Goal: Task Accomplishment & Management: Complete application form

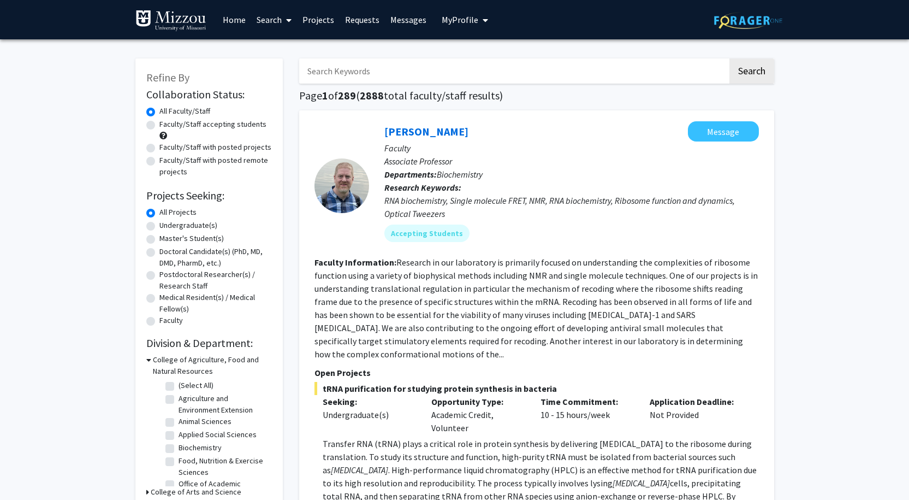
click at [402, 72] on input "Search Keywords" at bounding box center [513, 70] width 429 height 25
type input "[PERSON_NAME]"
click at [750, 71] on button "Search" at bounding box center [751, 70] width 45 height 25
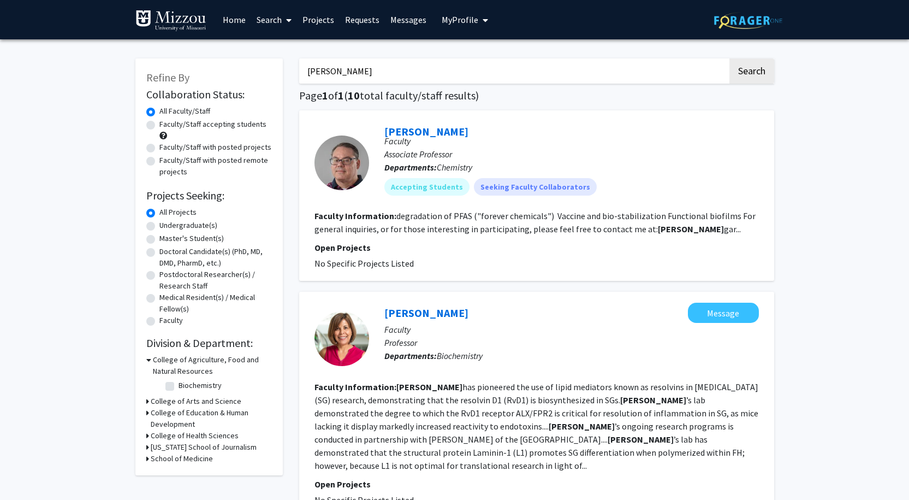
click at [427, 137] on link "[PERSON_NAME]" at bounding box center [426, 131] width 84 height 14
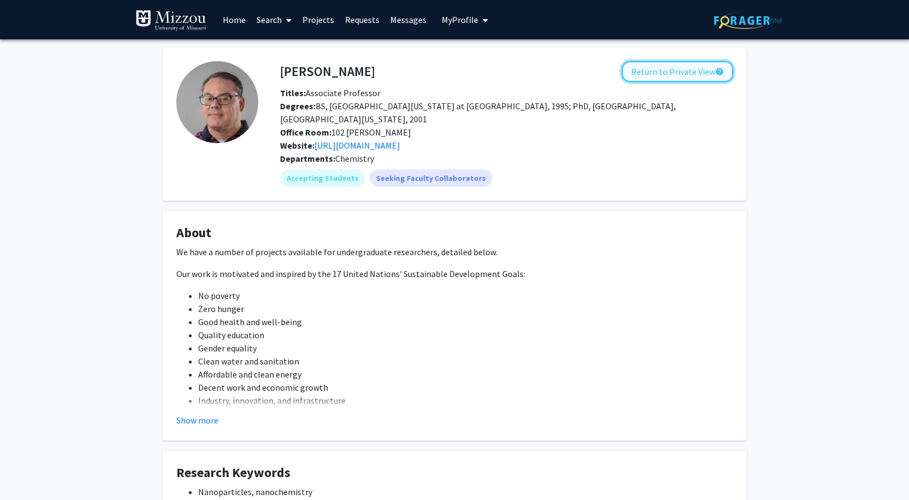
click at [682, 78] on button "Return to Private View help" at bounding box center [677, 71] width 111 height 21
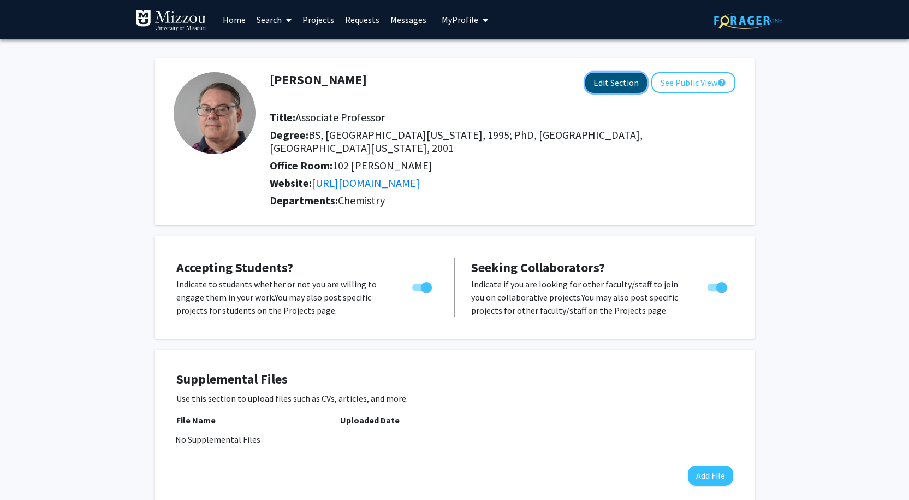
click at [585, 85] on button "Edit Section" at bounding box center [616, 83] width 62 height 20
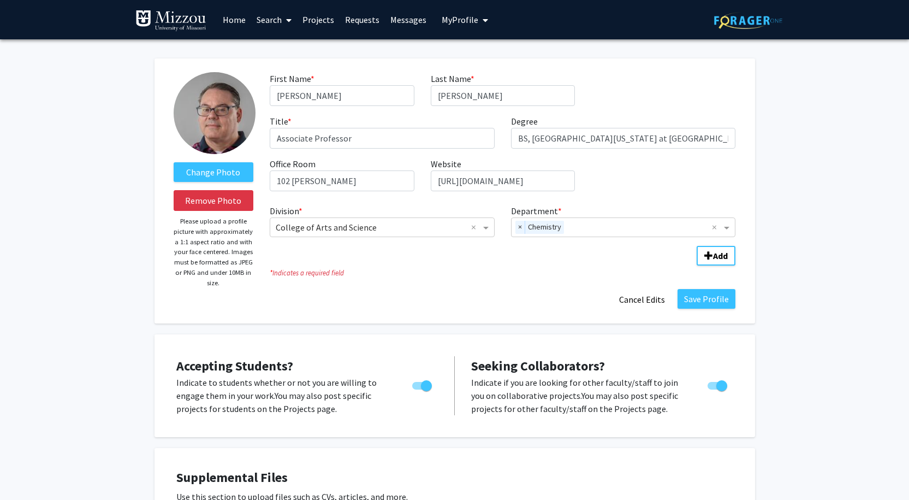
click at [322, 20] on link "Projects" at bounding box center [318, 20] width 43 height 38
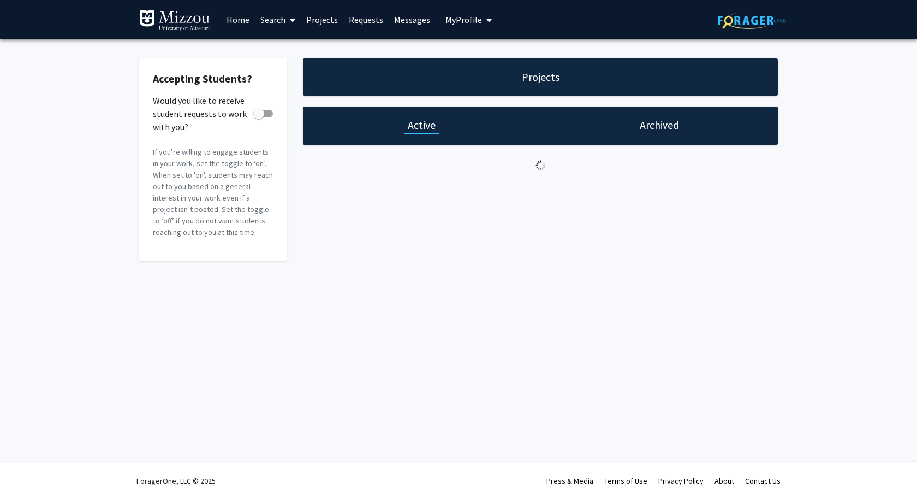
checkbox input "true"
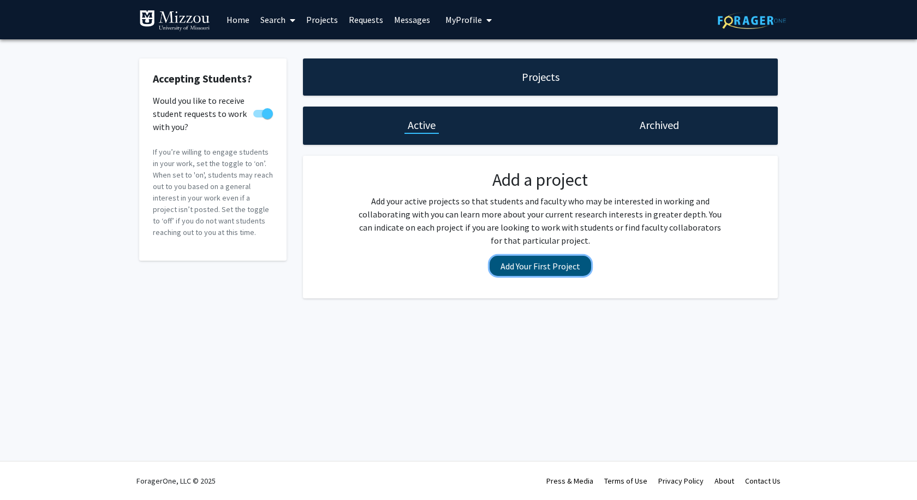
click at [528, 276] on button "Add Your First Project" at bounding box center [541, 266] width 102 height 20
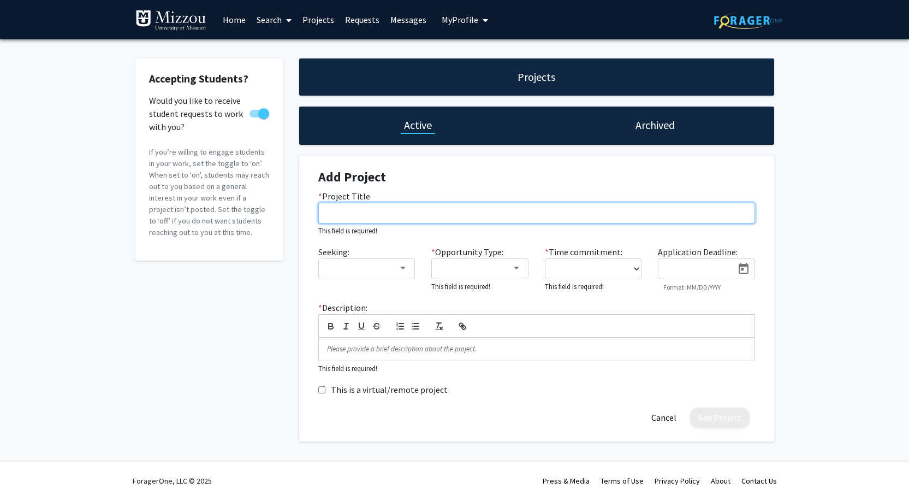
click at [383, 223] on input "* Project Title" at bounding box center [536, 213] width 437 height 21
paste input "Plasmon-enhanced micellar catalysis: light-driven routes to clean chemistry"
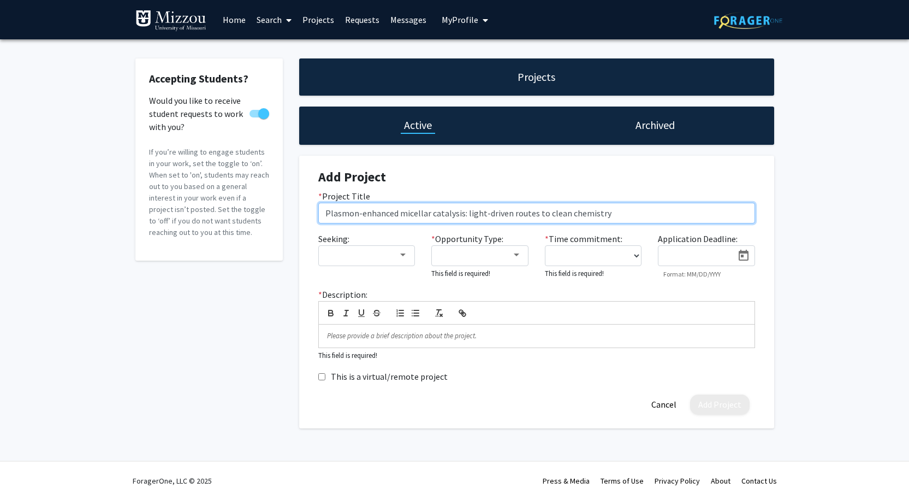
click at [329, 223] on input "Plasmon-enhanced micellar catalysis: light-driven routes to clean chemistry" at bounding box center [536, 213] width 437 height 21
click at [697, 223] on input "Plasmon-enhanced micellar catalysis: light-driven routes to clean chemistry" at bounding box center [536, 213] width 437 height 21
click at [504, 223] on input "Plasmon-enhanced micellar catalysis: light-driven routes to clean chemistry" at bounding box center [536, 213] width 437 height 21
paste input "Undergraduate Opportunity to"
click at [379, 223] on input "Plasmon-enhanced micellar catalysis: Undergraduate Opportunity in light-driven …" at bounding box center [536, 213] width 437 height 21
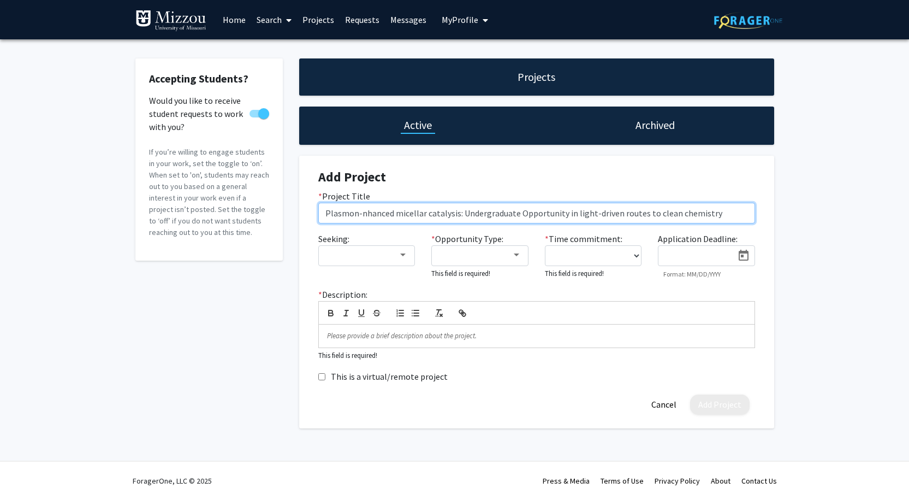
type input "Plasmon-Enhanced micellar catalysis: Undergraduate Opportunity in light-driven …"
drag, startPoint x: 430, startPoint y: 227, endPoint x: 428, endPoint y: 235, distance: 7.8
click at [430, 223] on input "Plasmon-Enhanced micellar catalysis: Undergraduate Opportunity in light-driven …" at bounding box center [536, 213] width 437 height 21
drag, startPoint x: 465, startPoint y: 231, endPoint x: 468, endPoint y: 242, distance: 11.1
click at [465, 223] on input "Plasmon-Enhanced Micellar catalysis: Undergraduate Opportunity in light-driven …" at bounding box center [536, 213] width 437 height 21
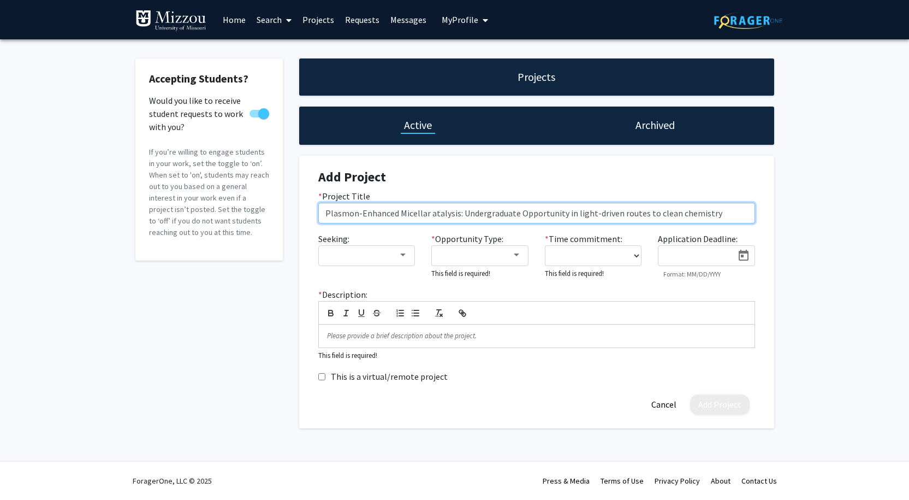
type input "Plasmon-Enhanced Micellar Catalysis: Undergraduate Opportunity in light-driven …"
click at [646, 223] on input "Plasmon-Enhanced Micellar Catalysis: Undergraduate Opportunity in light-driven …" at bounding box center [536, 213] width 437 height 21
type input "Plasmon-Enhanced Micellar Catalysis: Undergraduate Opportunity in Light-driven …"
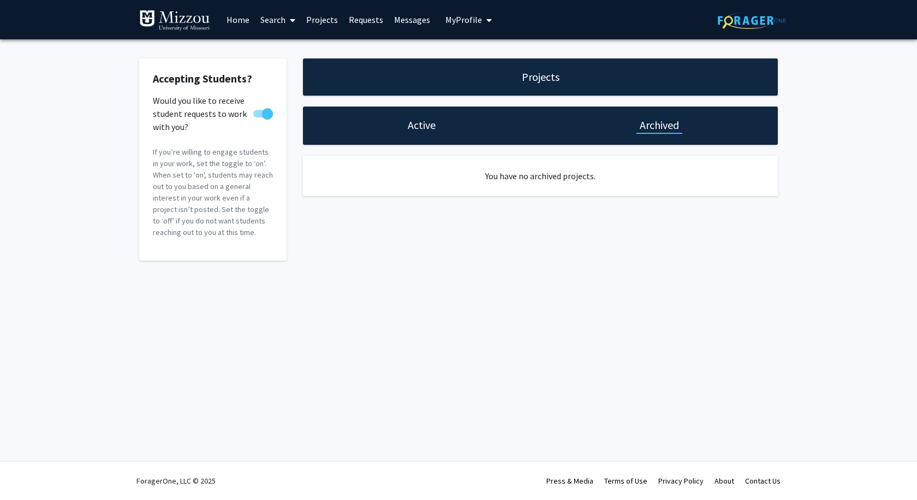
click at [449, 131] on div "Active" at bounding box center [421, 125] width 237 height 38
click at [436, 131] on h1 "Active" at bounding box center [422, 124] width 28 height 15
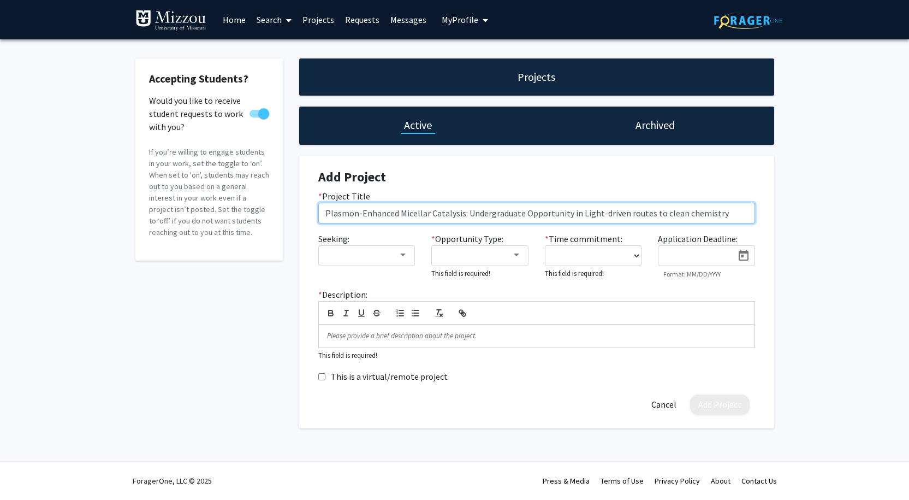
click at [673, 223] on input "Plasmon-Enhanced Micellar Catalysis: Undergraduate Opportunity in Light-driven …" at bounding box center [536, 213] width 437 height 21
type input "Plasmon-Enhanced Micellar Catalysis: Undergraduate Opportunity in Light-Driven …"
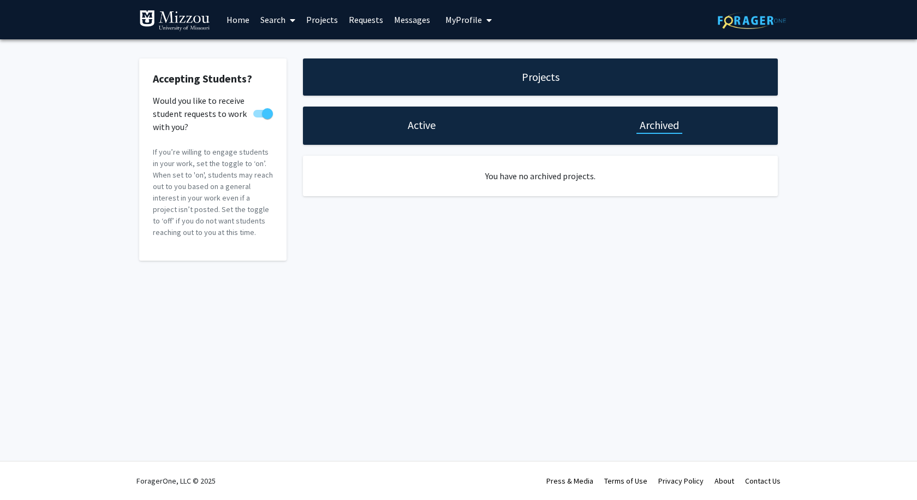
click at [412, 127] on h1 "Active" at bounding box center [422, 124] width 28 height 15
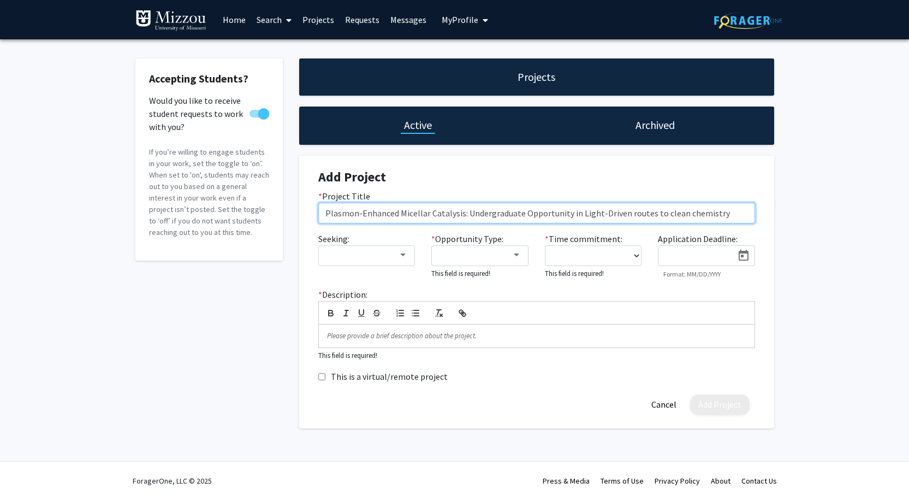
scroll to position [0, 73]
drag, startPoint x: 714, startPoint y: 233, endPoint x: 782, endPoint y: 231, distance: 68.8
click at [782, 231] on div "Accepting Students? Would you like to receive student requests to work with you…" at bounding box center [454, 245] width 909 height 413
click at [657, 223] on input "Plasmon-Enhanced Micellar Catalysis: Undergraduate Opportunity in Light-Driven …" at bounding box center [536, 213] width 437 height 21
click at [631, 223] on input "Plasmon-Enhanced Micellar Catalysis: Undergraduate Opportunity in Light-Driven …" at bounding box center [536, 213] width 437 height 21
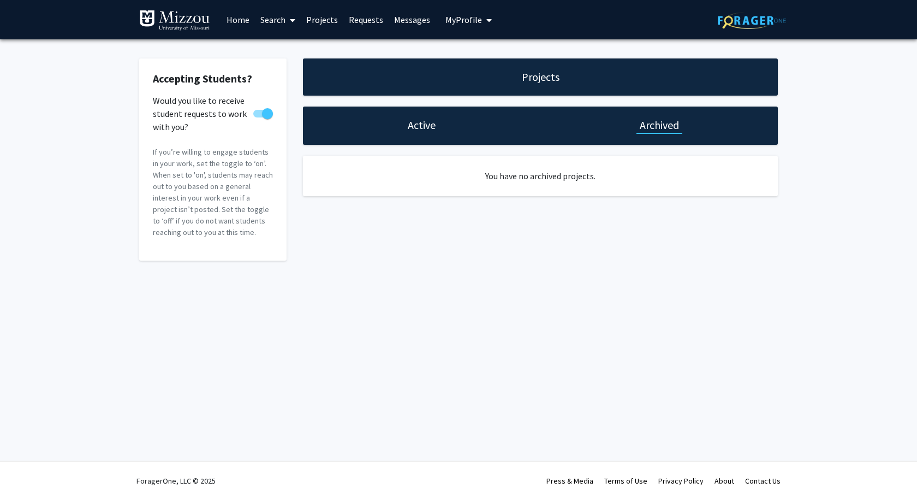
click at [436, 133] on h1 "Active" at bounding box center [422, 124] width 28 height 15
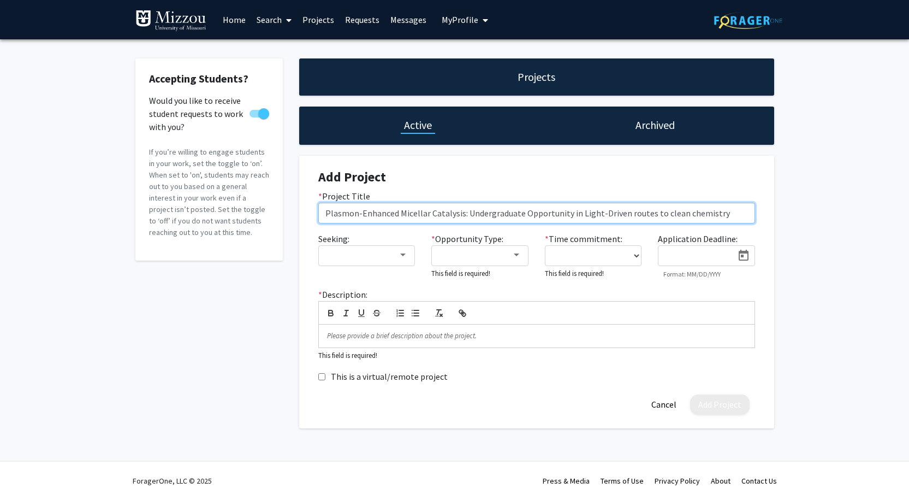
drag, startPoint x: 741, startPoint y: 228, endPoint x: 736, endPoint y: 234, distance: 7.4
click at [741, 223] on input "Plasmon-Enhanced Micellar Catalysis: Undergraduate Opportunity in Light-Driven …" at bounding box center [536, 213] width 437 height 21
drag, startPoint x: 459, startPoint y: 232, endPoint x: 772, endPoint y: 241, distance: 313.0
click at [772, 241] on div "Add Project * Project Title Plasmon-Enhanced Micellar Catalysis: Undergraduate …" at bounding box center [536, 292] width 475 height 272
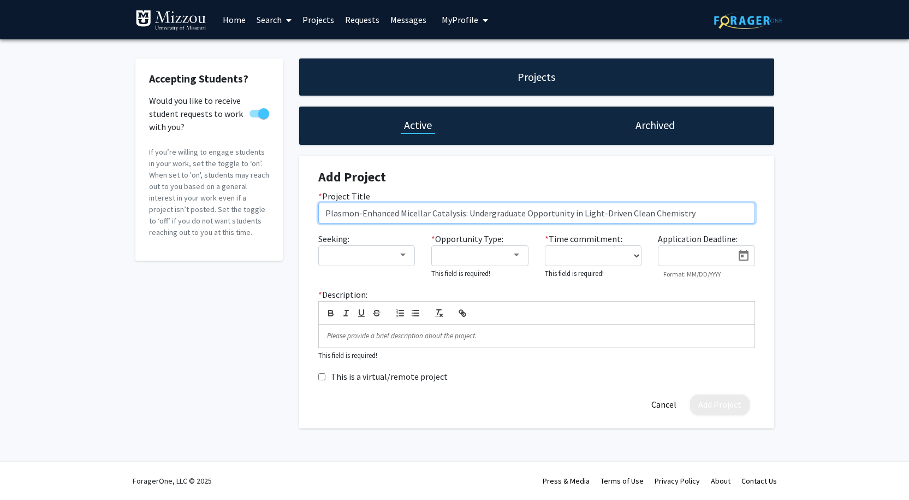
type input "Plasmon-Enhanced Micellar Catalysis: Undergraduate Opportunity in Light-Driven …"
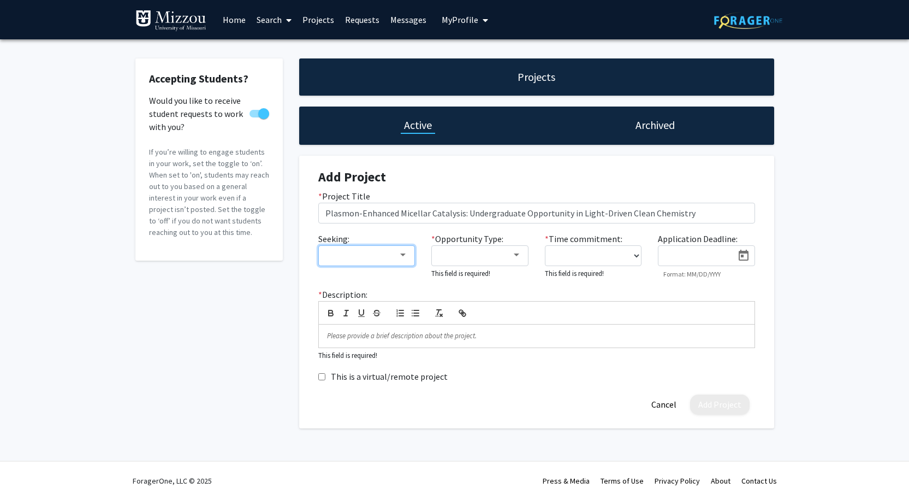
scroll to position [0, 0]
click at [400, 259] on div at bounding box center [403, 255] width 10 height 9
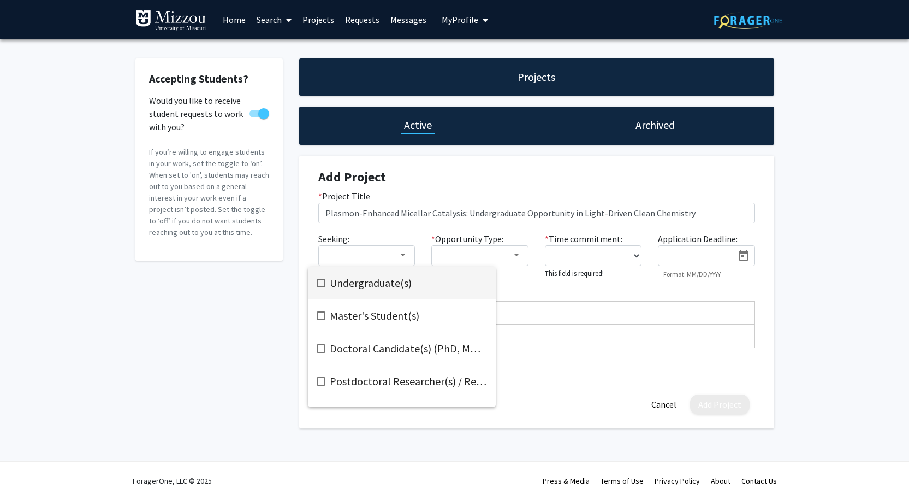
click at [320, 281] on mat-pseudo-checkbox at bounding box center [321, 282] width 9 height 9
click at [515, 285] on div at bounding box center [454, 250] width 909 height 500
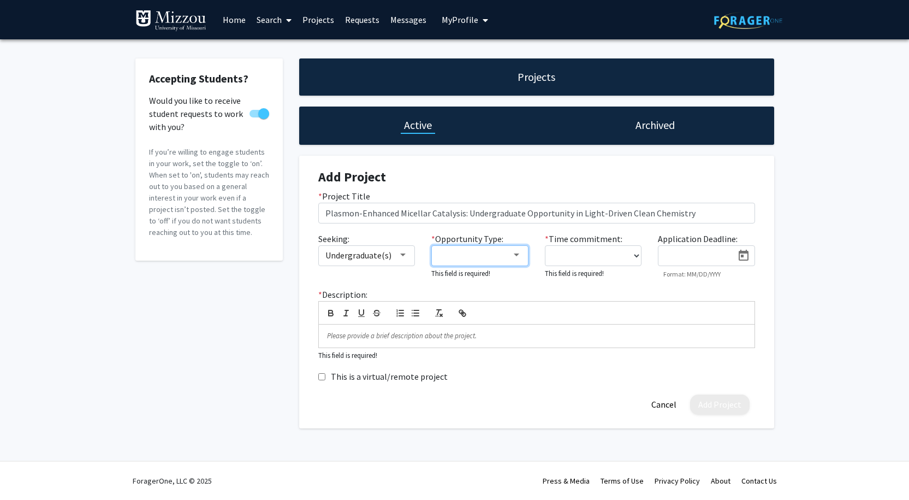
click at [516, 256] on div at bounding box center [516, 254] width 5 height 3
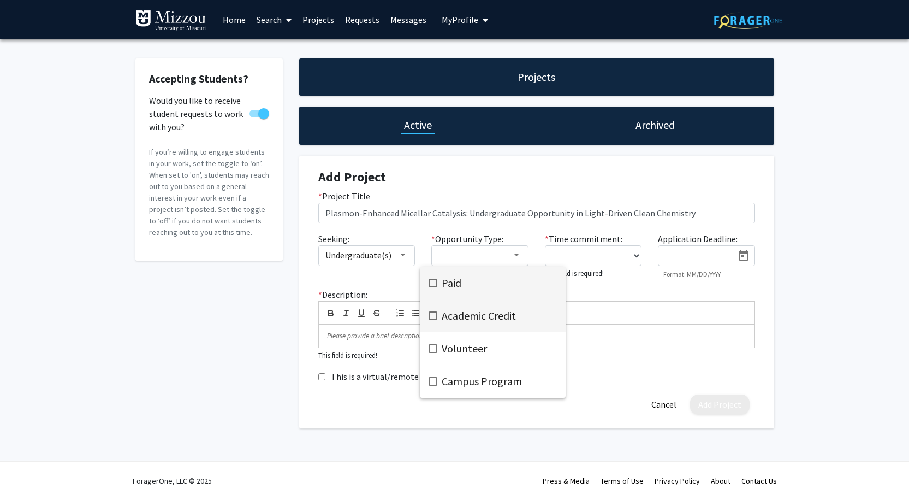
click at [432, 314] on mat-pseudo-checkbox at bounding box center [433, 315] width 9 height 9
click at [436, 346] on mat-pseudo-checkbox at bounding box center [433, 348] width 9 height 9
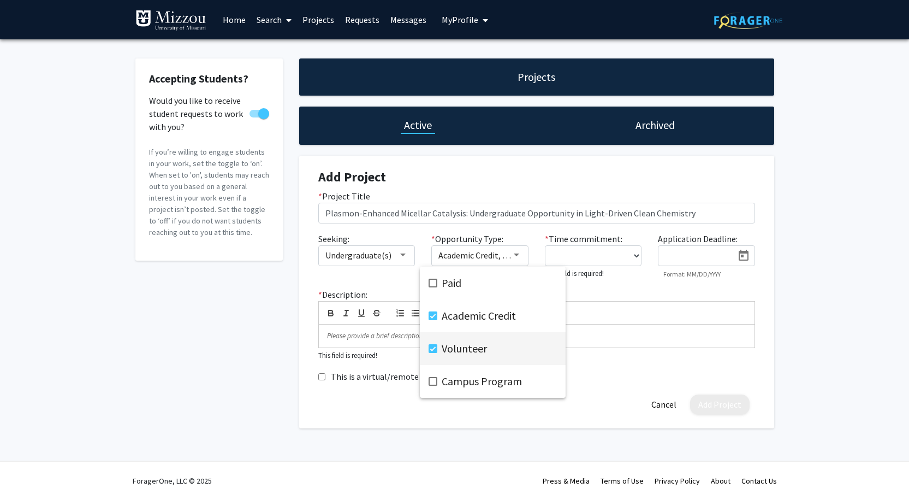
click at [634, 285] on div at bounding box center [454, 250] width 909 height 500
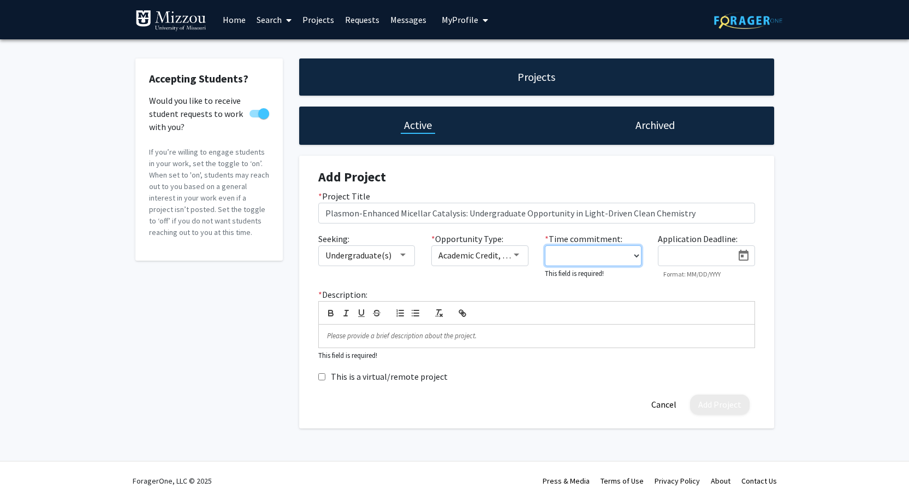
click at [635, 266] on select "0 - 5 hours/week 5 - 10 hours/week 10 - 15 hours/week 15 - 20 hours/week 20 - 3…" at bounding box center [593, 255] width 97 height 21
select select "5 - 10"
click at [545, 266] on select "0 - 5 hours/week 5 - 10 hours/week 10 - 15 hours/week 15 - 20 hours/week 20 - 3…" at bounding box center [593, 255] width 97 height 21
click at [740, 262] on icon "Open calendar" at bounding box center [743, 255] width 13 height 13
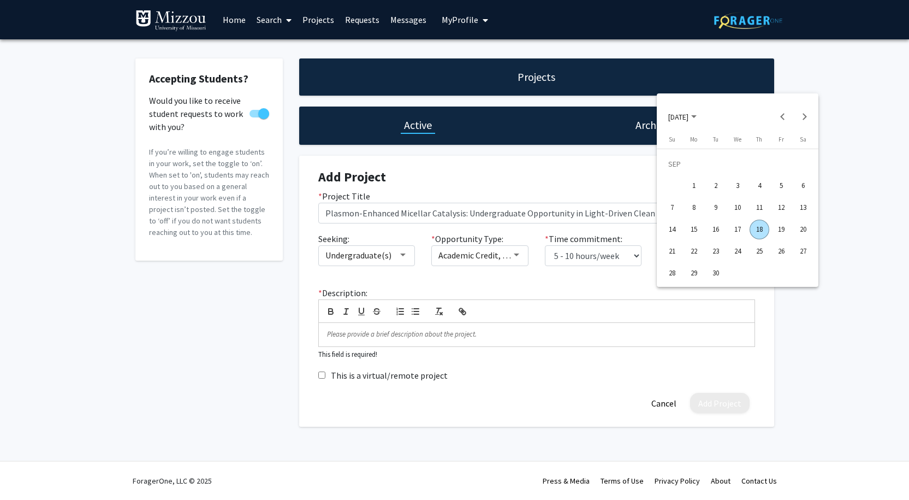
click at [777, 299] on div at bounding box center [454, 250] width 909 height 500
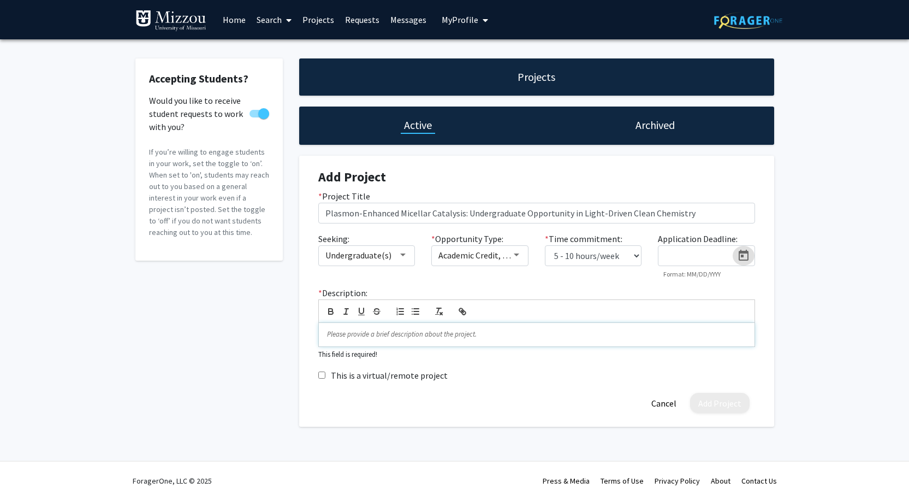
scroll to position [54, 0]
click at [378, 344] on div at bounding box center [537, 334] width 436 height 23
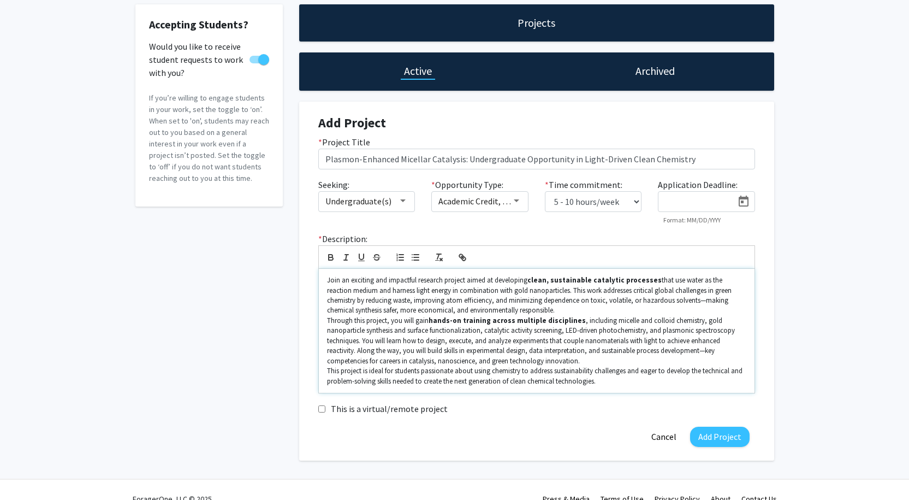
scroll to position [0, 0]
click at [354, 316] on p "Join an exciting and impactful research project aimed at developing clean, sust…" at bounding box center [536, 295] width 419 height 40
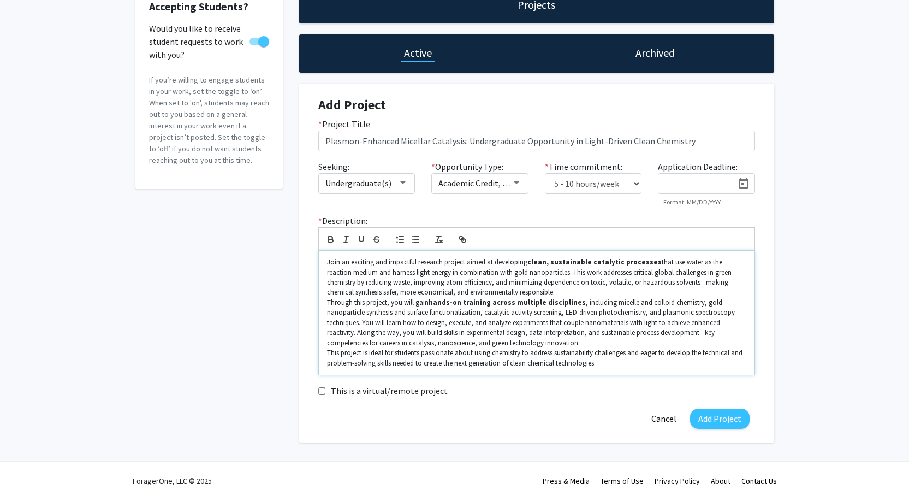
scroll to position [138, 0]
click at [674, 276] on p "Join an exciting and impactful research project aimed at developing clean, sust…" at bounding box center [536, 277] width 419 height 40
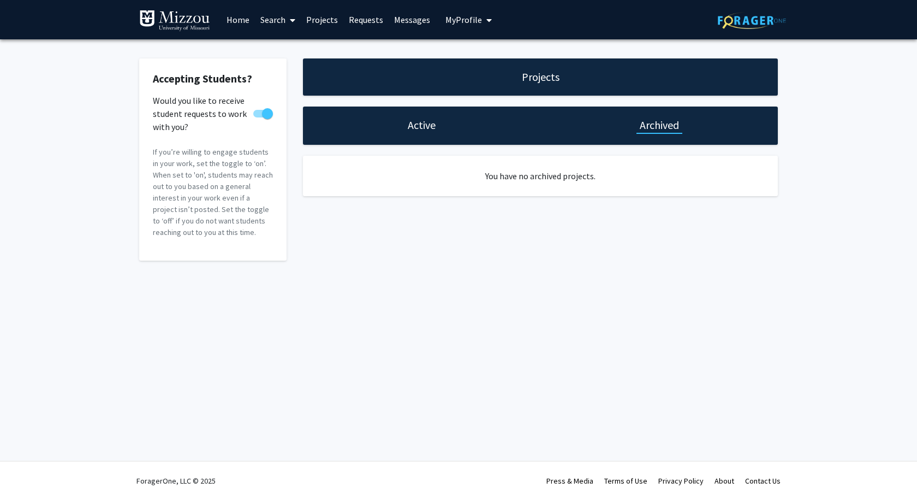
click at [433, 129] on h1 "Active" at bounding box center [422, 124] width 28 height 15
select select "5 - 10"
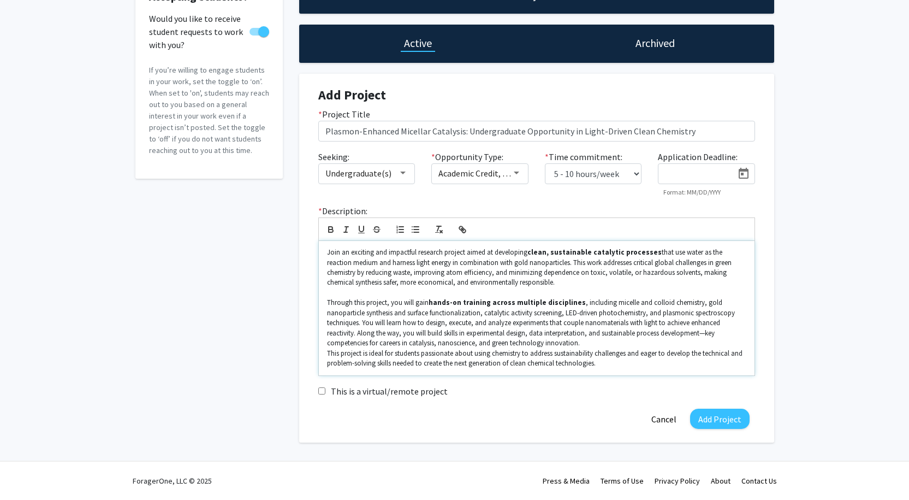
scroll to position [149, 0]
click at [599, 332] on p "Through this project, you will gain hands-on training across multiple disciplin…" at bounding box center [536, 323] width 419 height 50
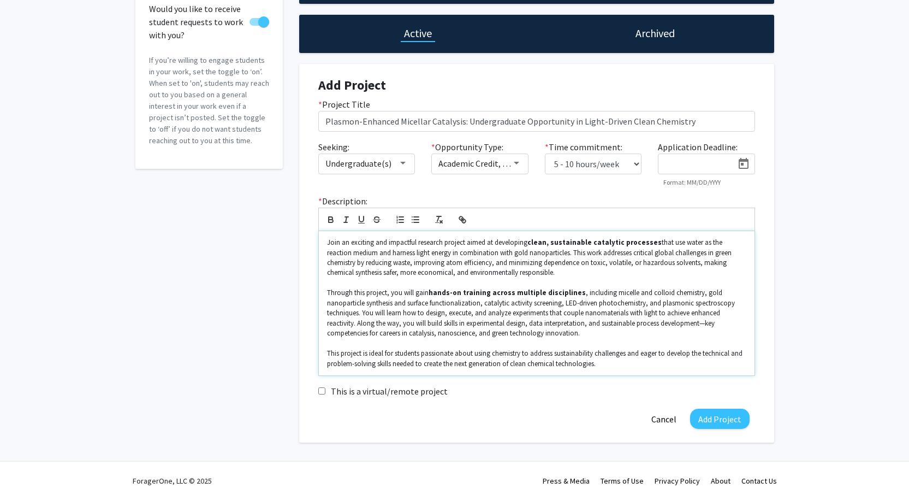
click at [709, 324] on p "Through this project, you will gain hands-on training across multiple disciplin…" at bounding box center [536, 313] width 419 height 50
click at [483, 357] on p "This project is ideal for students passionate about using chemistry to address …" at bounding box center [536, 358] width 419 height 20
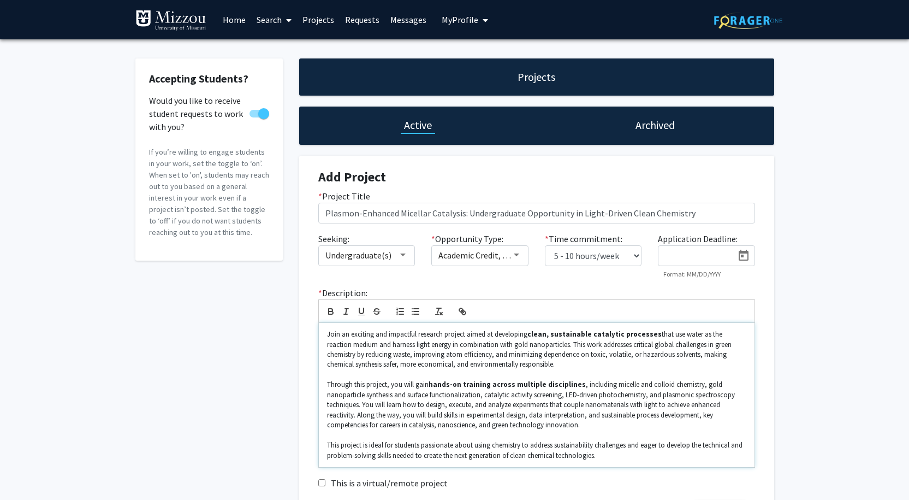
scroll to position [158, 0]
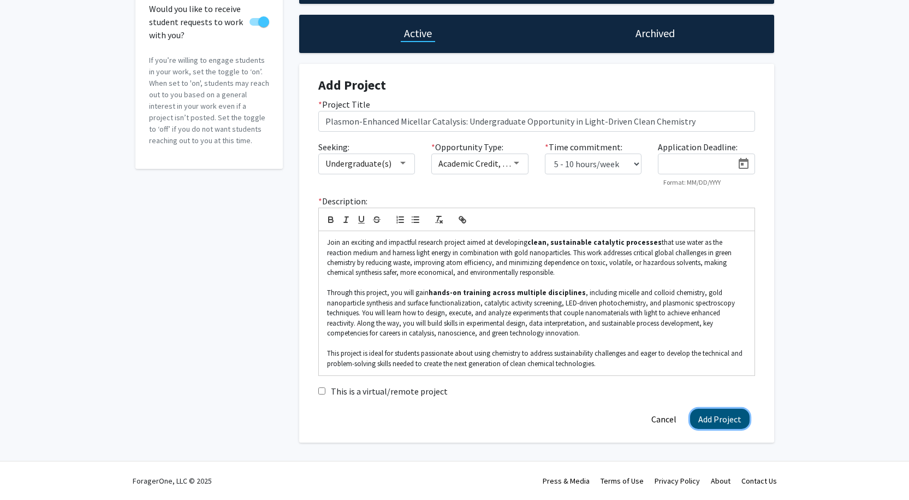
click at [708, 411] on button "Add Project" at bounding box center [720, 418] width 60 height 20
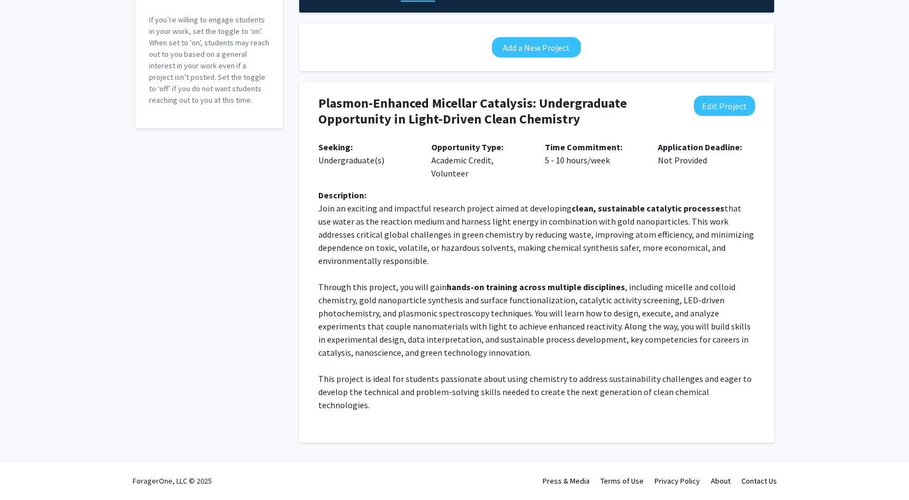
scroll to position [218, 0]
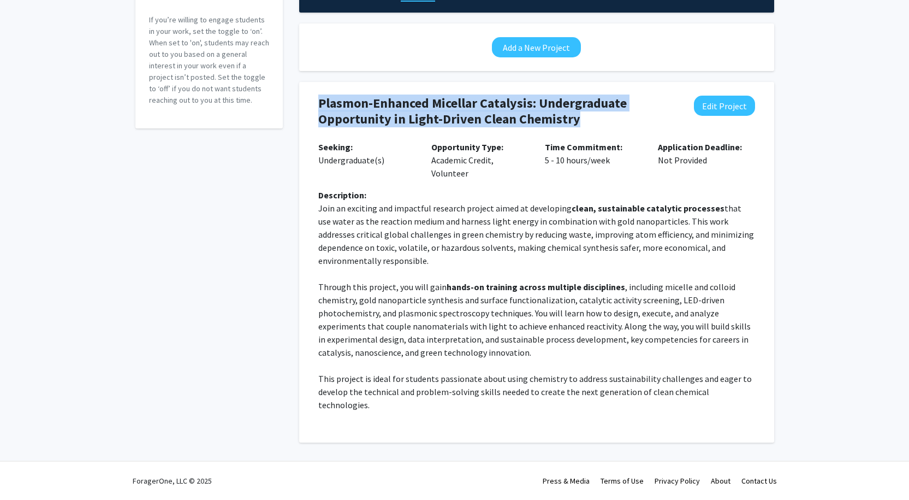
drag, startPoint x: 325, startPoint y: 28, endPoint x: 436, endPoint y: 73, distance: 120.0
click at [436, 96] on h4 "Plasmon-Enhanced Micellar Catalysis: Undergraduate Opportunity in Light-Driven …" at bounding box center [497, 112] width 358 height 32
copy h4 "Plasmon-Enhanced Micellar Catalysis: Undergraduate Opportunity in Light-Driven …"
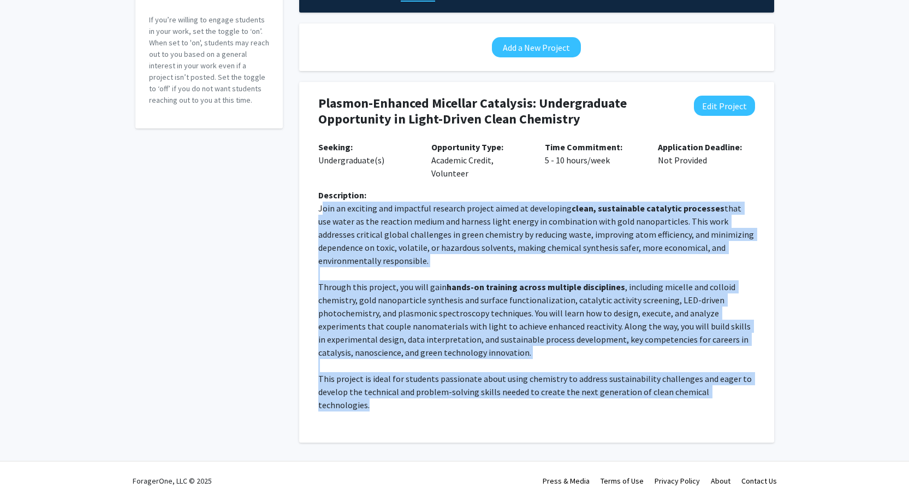
drag, startPoint x: 324, startPoint y: 180, endPoint x: 578, endPoint y: 467, distance: 384.1
click at [578, 420] on div "Description: Join an exciting and impactful research project aimed at developin…" at bounding box center [536, 303] width 453 height 231
copy p "oin an exciting and impactful research project aimed at developing clean, susta…"
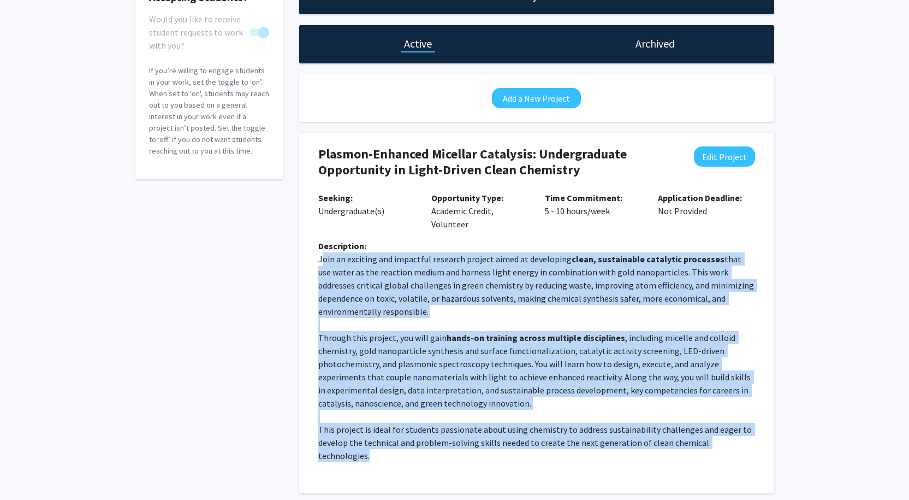
scroll to position [0, 0]
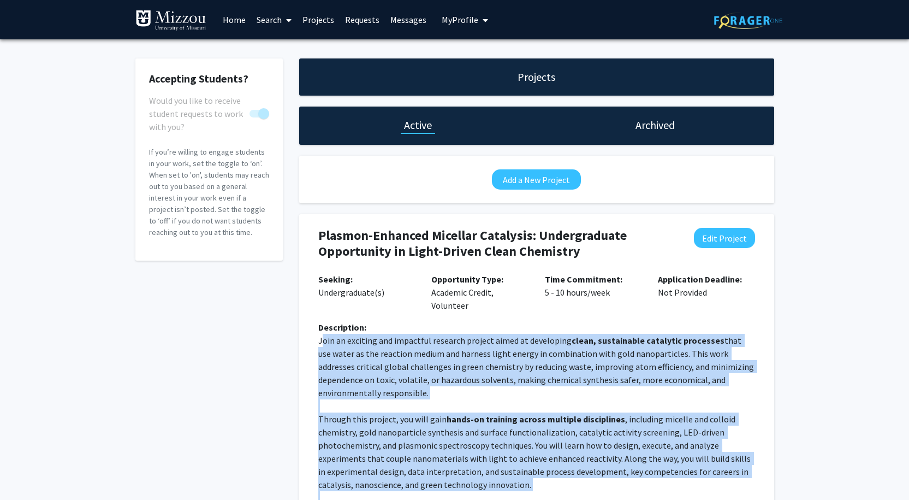
click at [461, 18] on span "My Profile" at bounding box center [460, 19] width 37 height 11
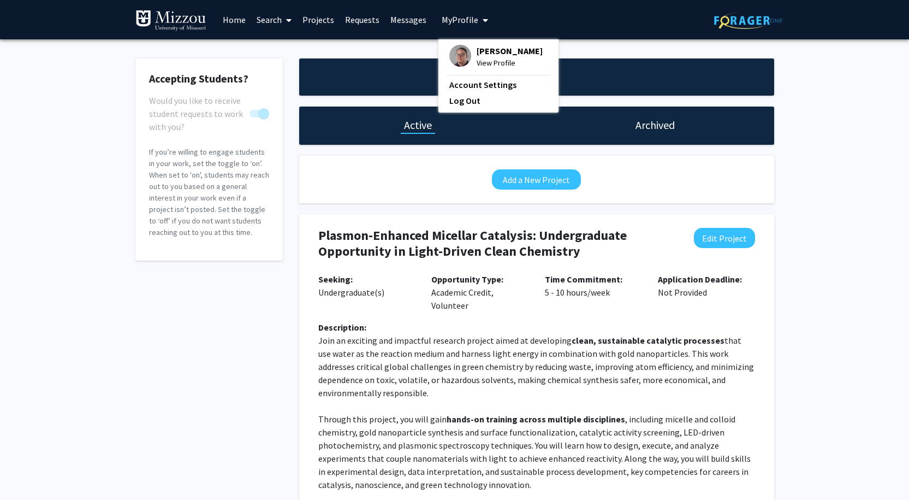
click at [488, 51] on span "[PERSON_NAME]" at bounding box center [510, 51] width 66 height 12
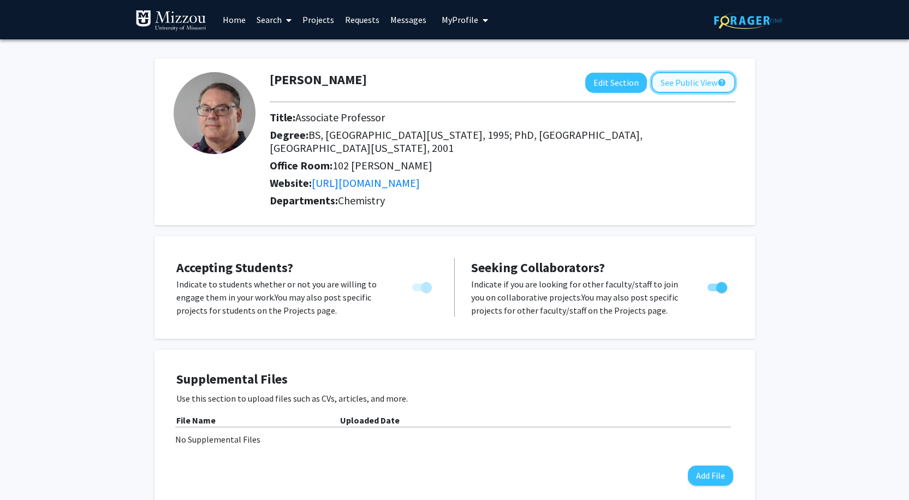
click at [662, 73] on button "See Public View help" at bounding box center [693, 82] width 84 height 21
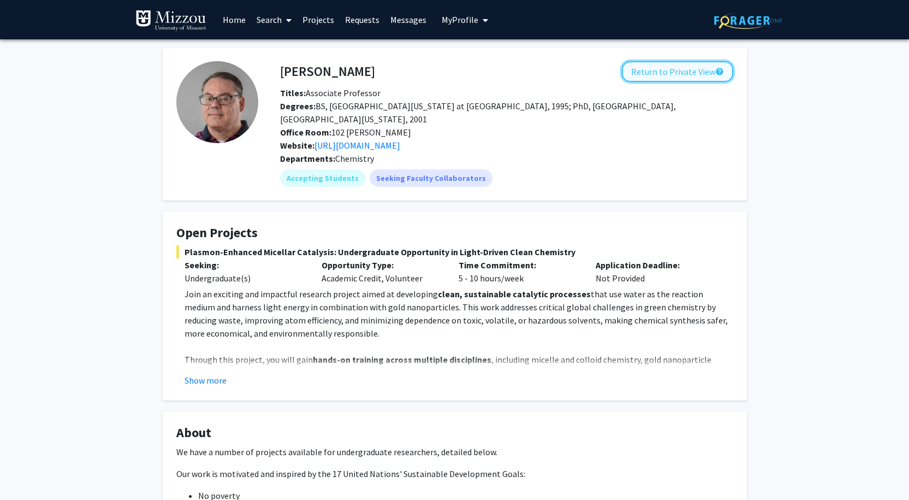
click at [629, 72] on button "Return to Private View help" at bounding box center [677, 71] width 111 height 21
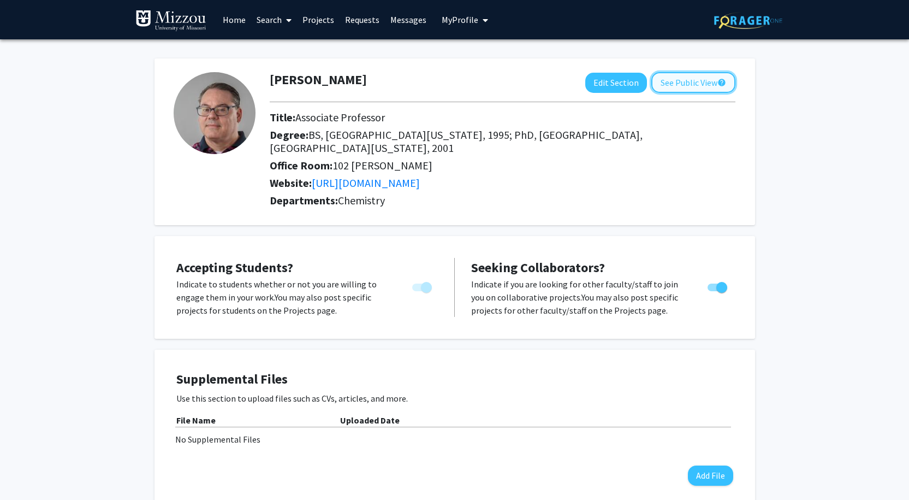
click at [678, 84] on button "See Public View help" at bounding box center [693, 82] width 84 height 21
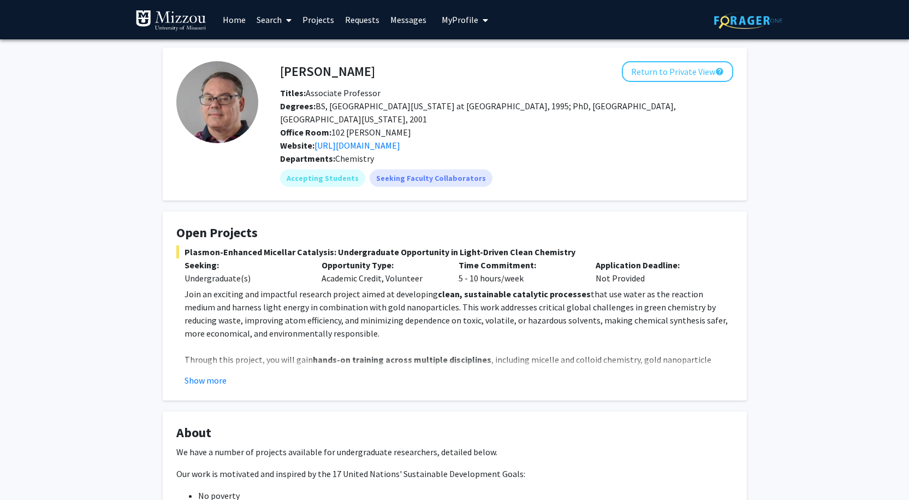
scroll to position [55, 0]
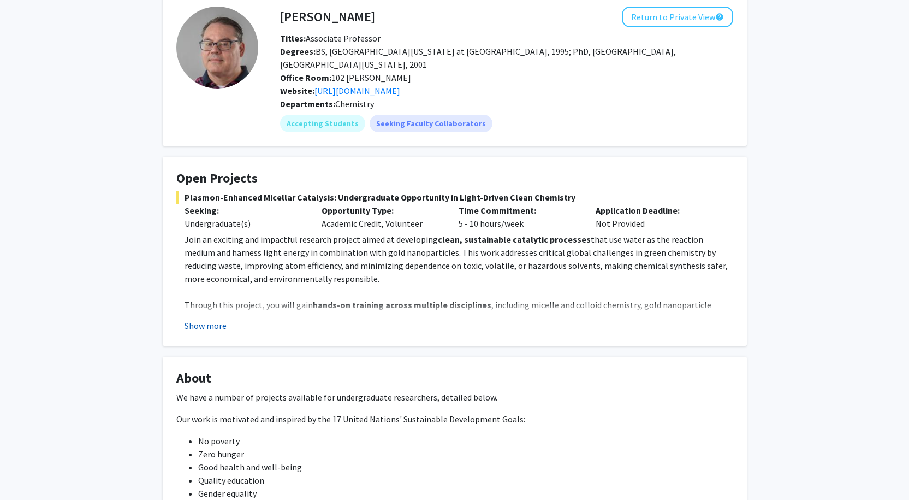
click at [206, 332] on button "Show more" at bounding box center [206, 325] width 42 height 13
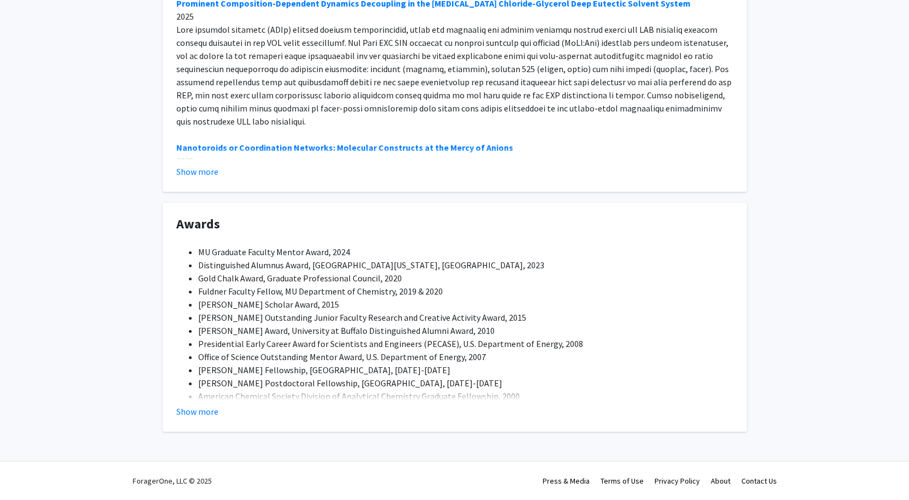
scroll to position [1448, 0]
click at [199, 165] on button "Show more" at bounding box center [197, 171] width 42 height 13
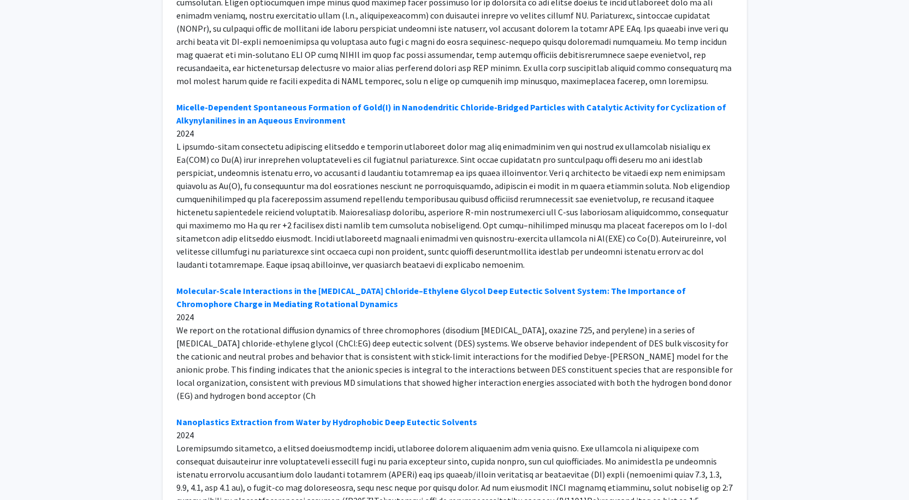
scroll to position [1612, 0]
